Goal: Task Accomplishment & Management: Use online tool/utility

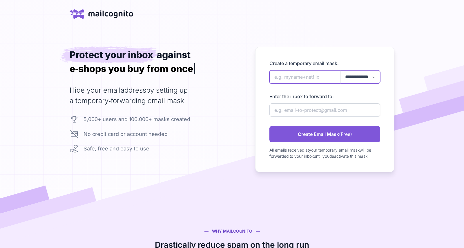
click at [291, 76] on input "newAlias" at bounding box center [324, 76] width 111 height 13
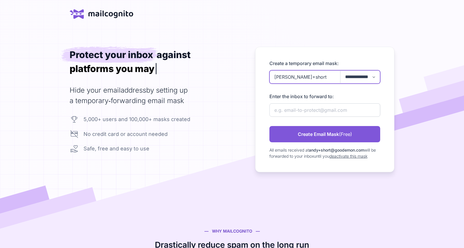
type input "andy+short"
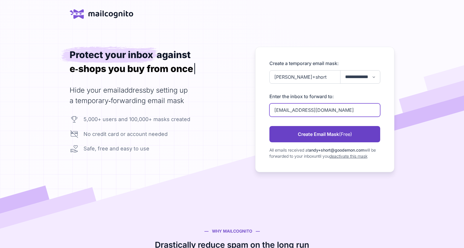
type input "realemail@gmail.com"
click at [352, 134] on span "(Free)" at bounding box center [345, 134] width 13 height 7
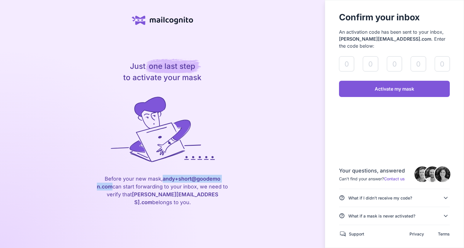
drag, startPoint x: 155, startPoint y: 182, endPoint x: 227, endPoint y: 180, distance: 72.3
click at [220, 180] on span "andy+ short@goodemon .com" at bounding box center [159, 182] width 124 height 14
click at [169, 17] on img at bounding box center [162, 20] width 139 height 9
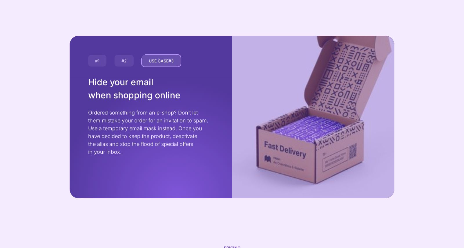
scroll to position [992, 0]
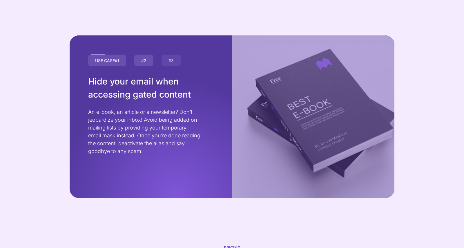
click at [140, 59] on div "USE CASE #2" at bounding box center [144, 60] width 20 height 13
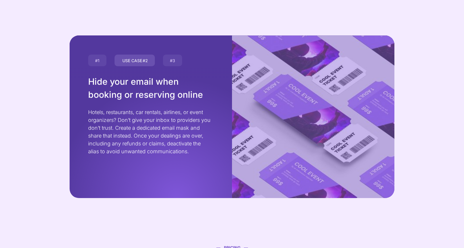
click at [171, 66] on div "USE CASE #3" at bounding box center [172, 60] width 20 height 13
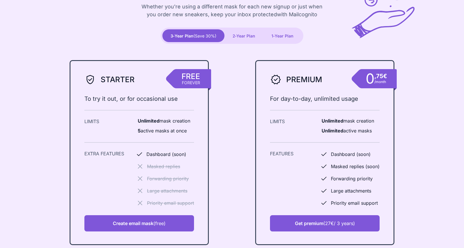
scroll to position [1262, 0]
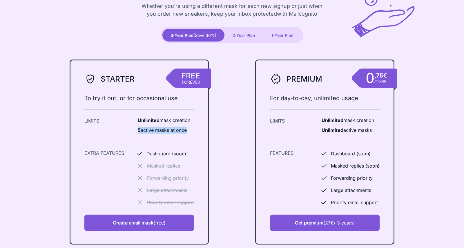
drag, startPoint x: 136, startPoint y: 130, endPoint x: 187, endPoint y: 130, distance: 50.5
click at [187, 130] on div "Unlimited mask creation 5 active masks at once 10 anonymous replies" at bounding box center [165, 127] width 58 height 20
click at [222, 101] on div "— PRICING — Choose your Mailcognito plan Whether you're using a different mask …" at bounding box center [232, 109] width 325 height 270
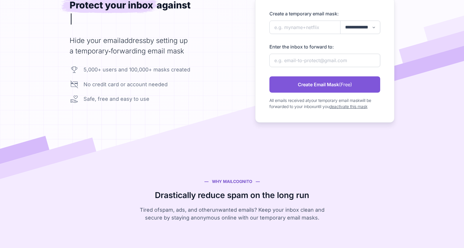
scroll to position [0, 0]
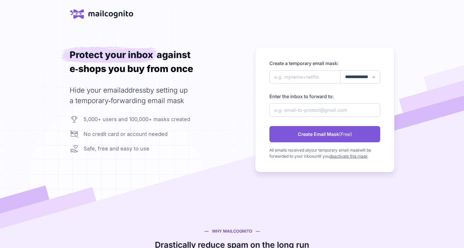
click at [194, 94] on h2 "Hide your email address by setting up a temporary‑forwarding email mask" at bounding box center [139, 95] width 139 height 21
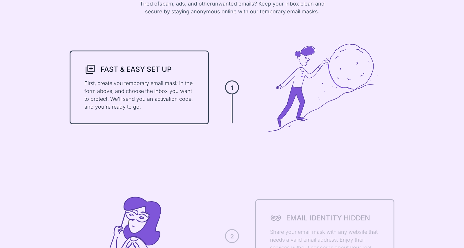
scroll to position [220, 0]
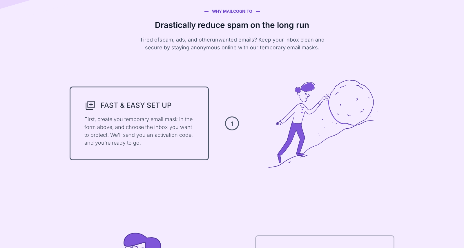
click at [244, 113] on div "1 Library_ADD FAST & EASY SET UP First, create you temporary email mask in the …" at bounding box center [232, 130] width 325 height 148
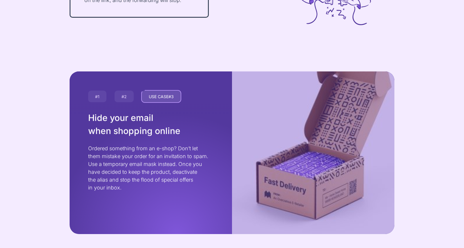
scroll to position [981, 0]
